Goal: Task Accomplishment & Management: Use online tool/utility

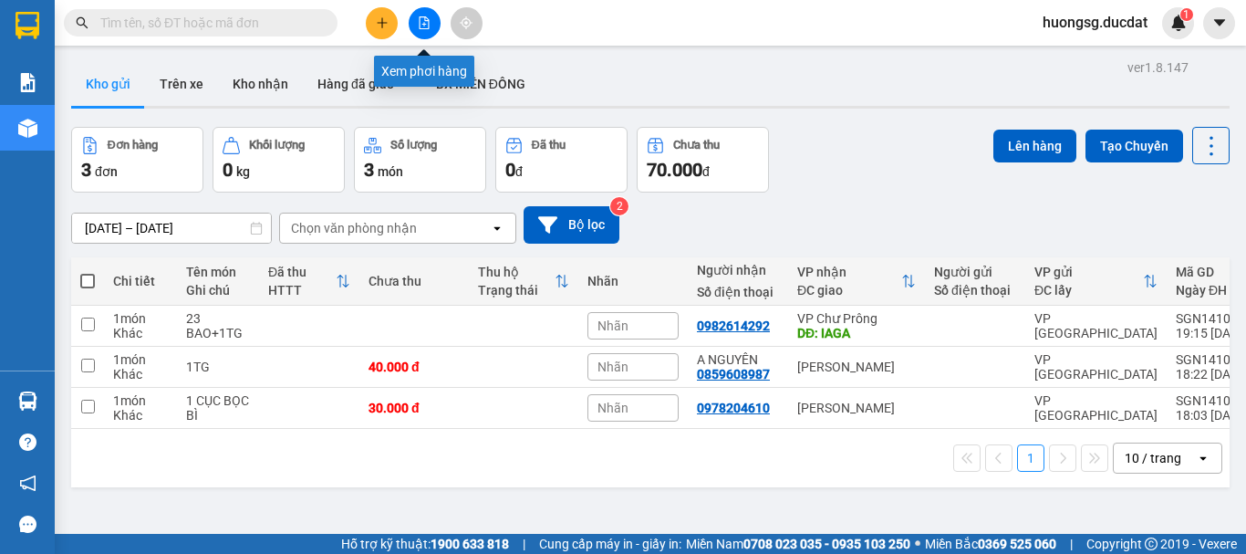
click at [428, 26] on icon "file-add" at bounding box center [424, 22] width 13 height 13
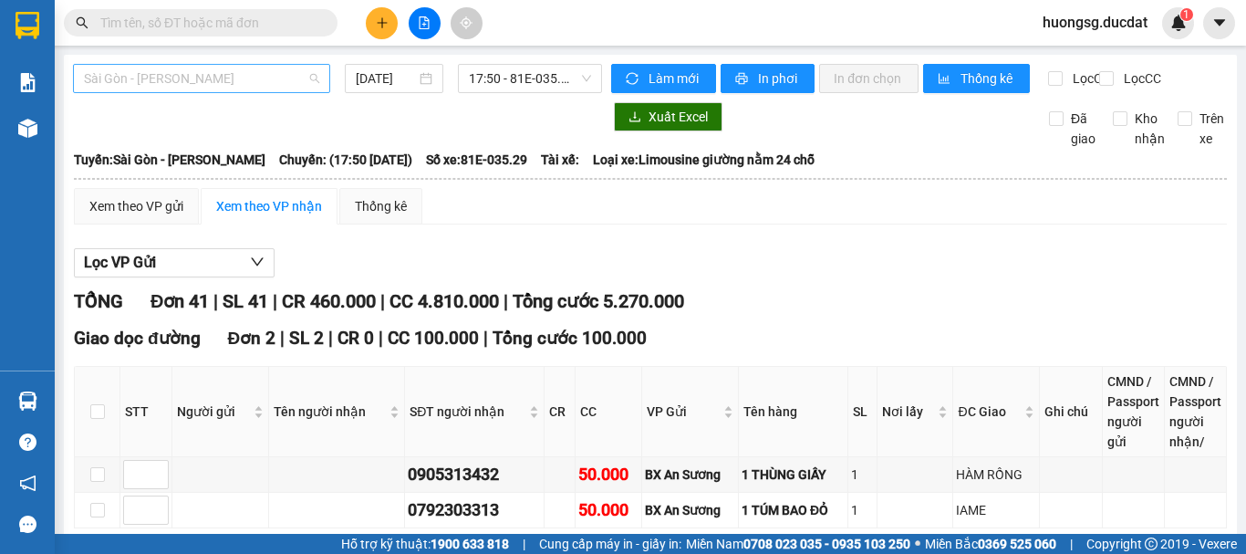
click at [159, 76] on span "Sài Gòn - [PERSON_NAME]" at bounding box center [201, 78] width 235 height 27
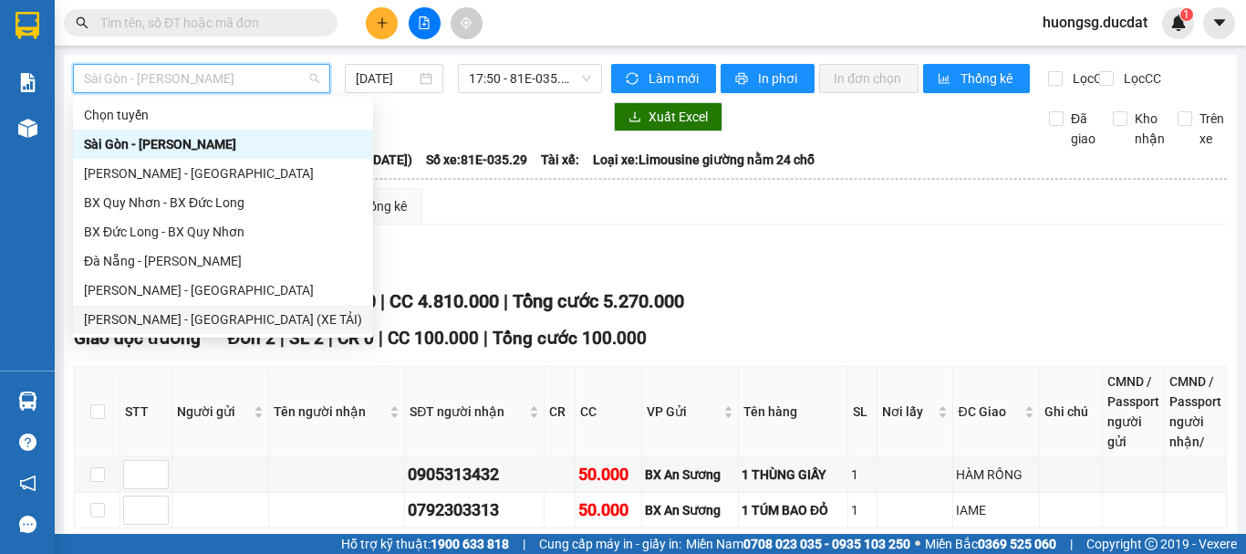
click at [137, 313] on div "[PERSON_NAME] - [GEOGRAPHIC_DATA] (XE TẢI)" at bounding box center [223, 319] width 278 height 20
type input "[DATE]"
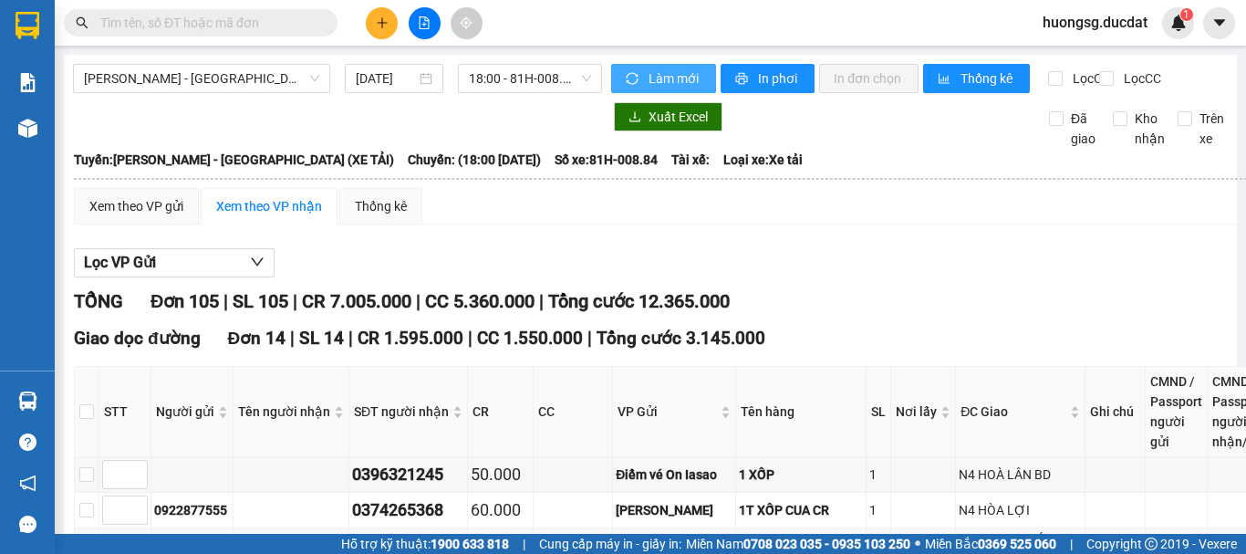
click at [662, 79] on span "Làm mới" at bounding box center [674, 78] width 53 height 20
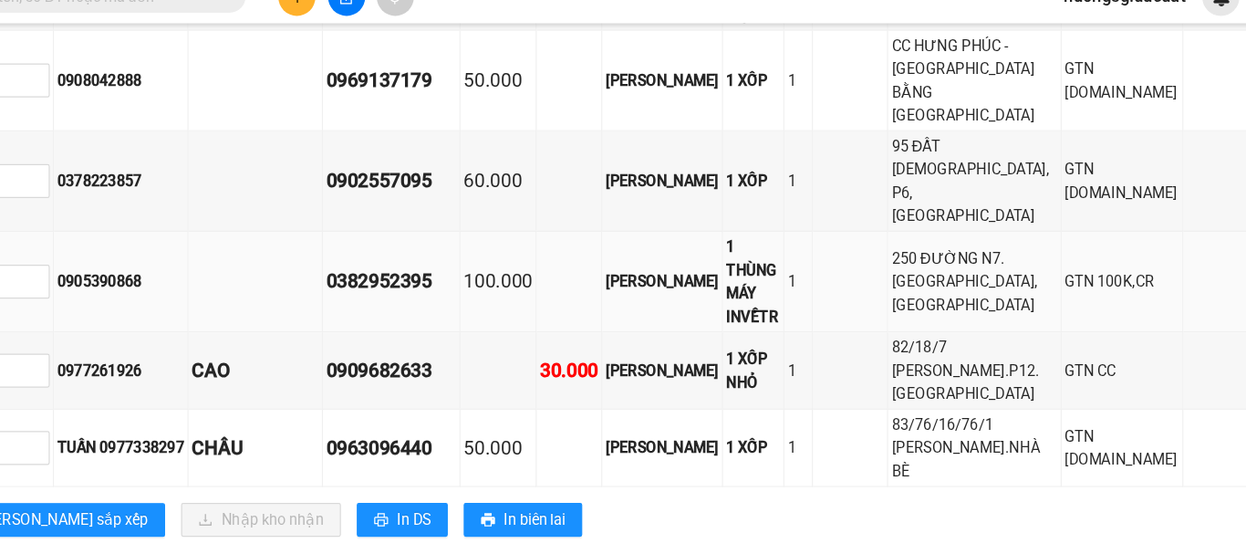
scroll to position [5031, 0]
